Goal: Task Accomplishment & Management: Manage account settings

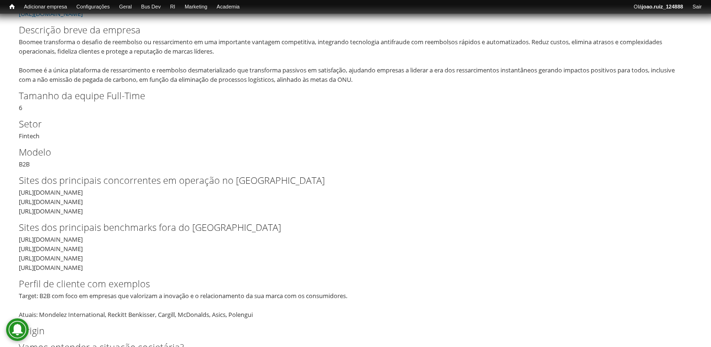
scroll to position [141, 0]
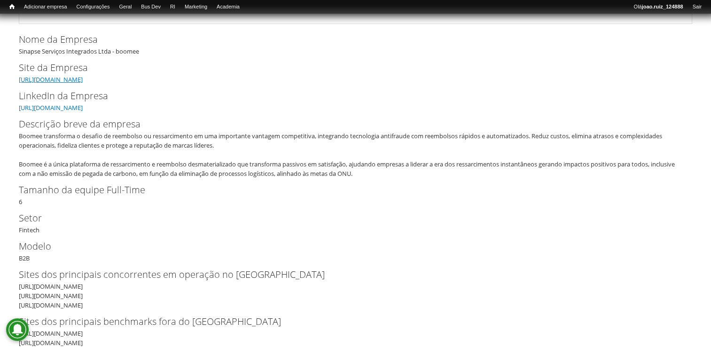
click at [55, 78] on link "https://www.boomee.com.br" at bounding box center [51, 79] width 64 height 8
click at [83, 107] on link "https://www.linkedin.com/company/boomee/" at bounding box center [51, 107] width 64 height 8
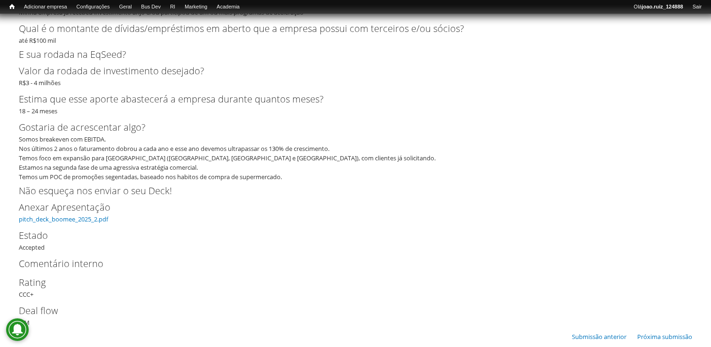
scroll to position [2092, 0]
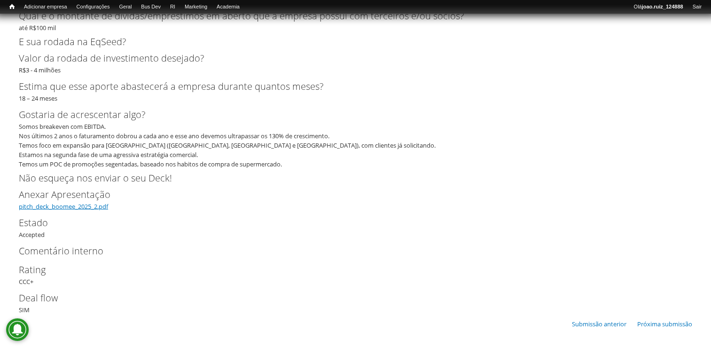
click at [92, 204] on link "pitch_deck_boomee_2025_2.pdf" at bounding box center [63, 206] width 89 height 8
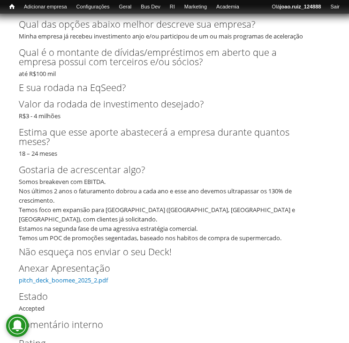
scroll to position [2189, 0]
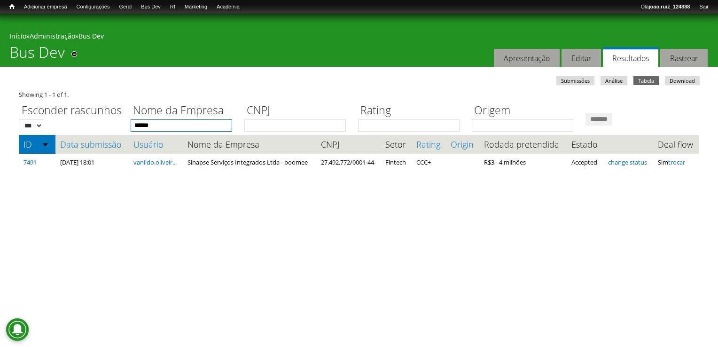
drag, startPoint x: 169, startPoint y: 126, endPoint x: 78, endPoint y: 130, distance: 90.7
click at [78, 130] on div "Esconder rascunhos *** *** Nome da Empresa ****** CNPJ Rating Origem *******" at bounding box center [359, 115] width 680 height 32
click at [585, 113] on input "*******" at bounding box center [598, 119] width 27 height 13
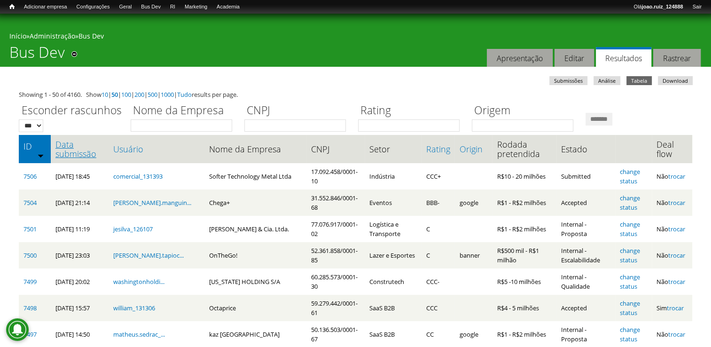
click at [83, 154] on link "Data submissão" at bounding box center [79, 148] width 49 height 19
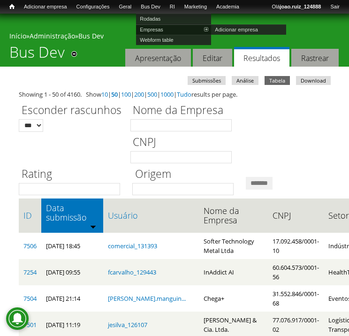
click at [163, 26] on link "Empresas" at bounding box center [173, 29] width 75 height 10
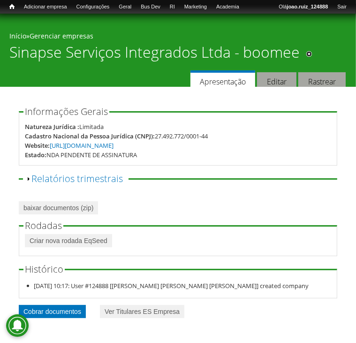
click at [77, 310] on link "Cobrar documentos" at bounding box center [52, 311] width 67 height 13
